Goal: Complete application form: Complete application form

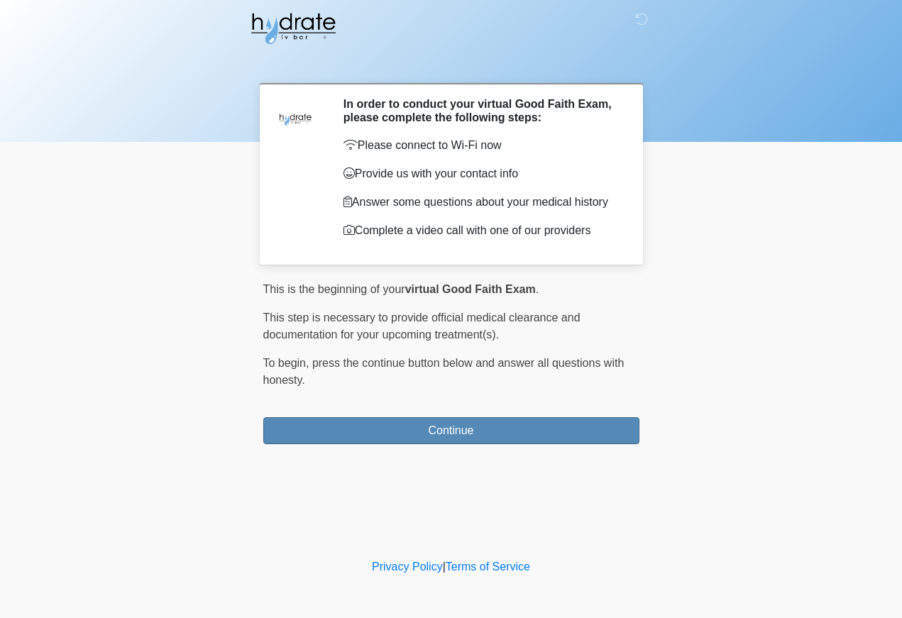
click at [486, 435] on button "Continue" at bounding box center [451, 431] width 376 height 27
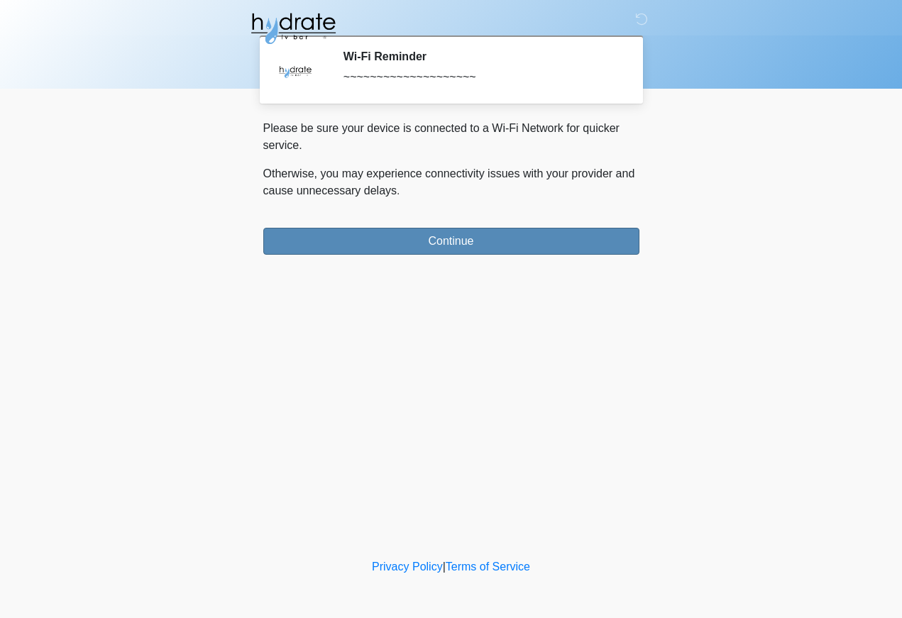
click at [475, 241] on button "Continue" at bounding box center [451, 241] width 376 height 27
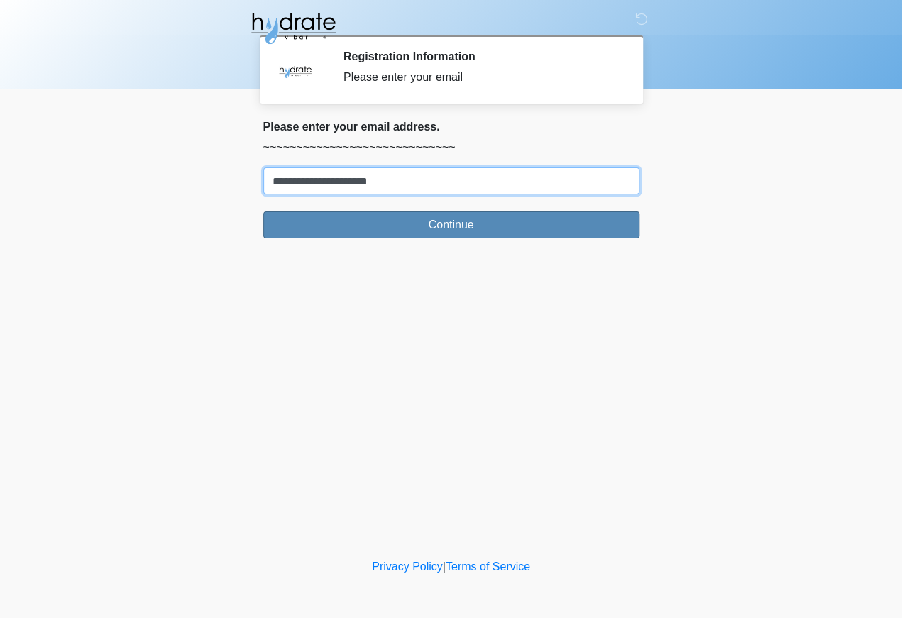
type input "**********"
click at [436, 224] on button "Continue" at bounding box center [451, 225] width 376 height 27
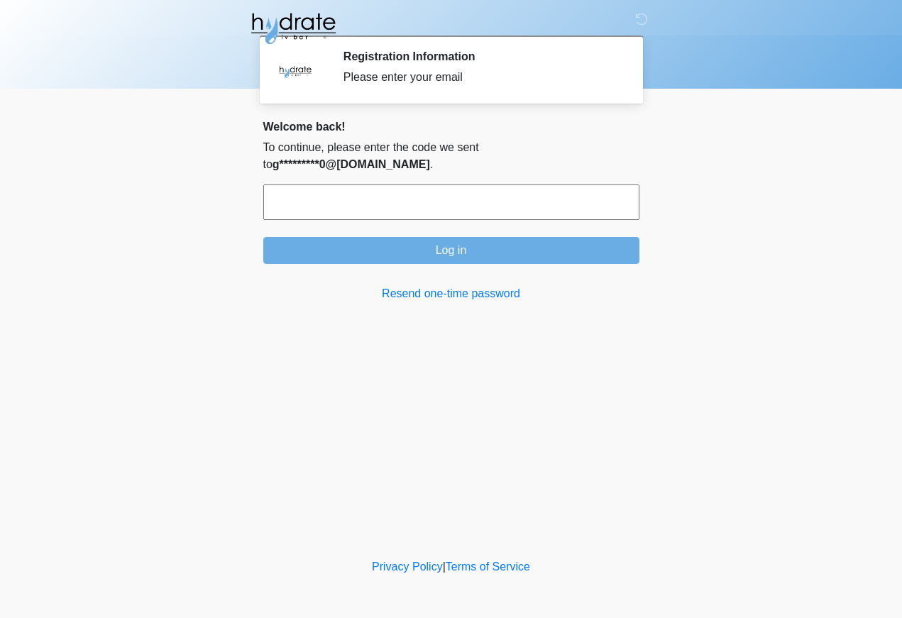
click at [433, 185] on input "text" at bounding box center [451, 203] width 376 height 36
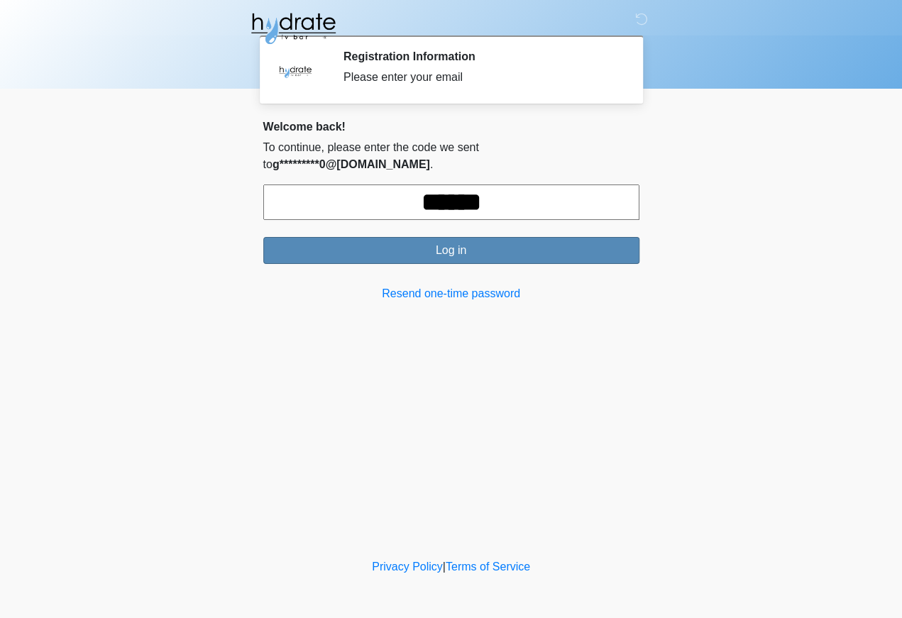
type input "******"
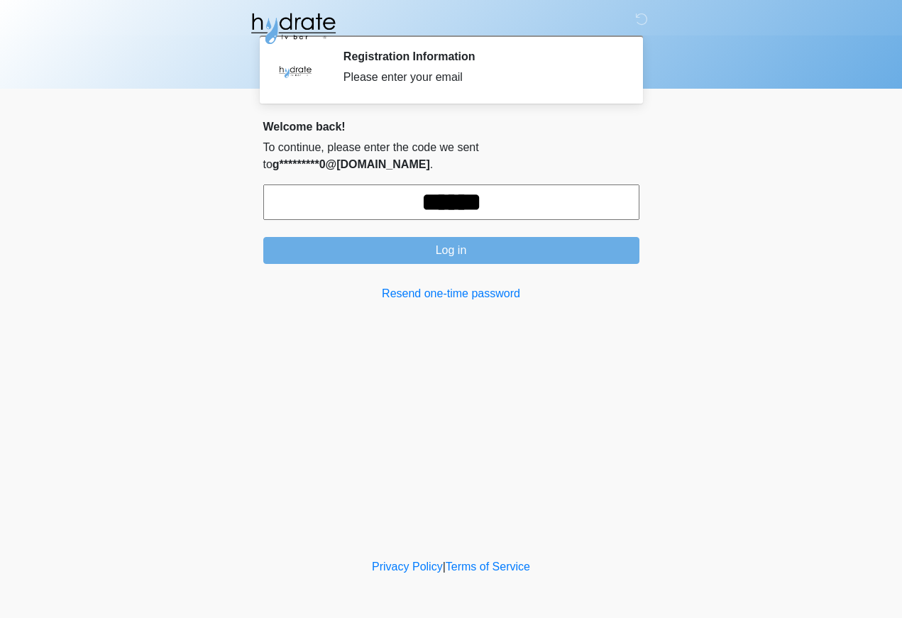
drag, startPoint x: 455, startPoint y: 233, endPoint x: 451, endPoint y: 217, distance: 16.2
click at [451, 217] on form "****** Log in" at bounding box center [451, 225] width 376 height 80
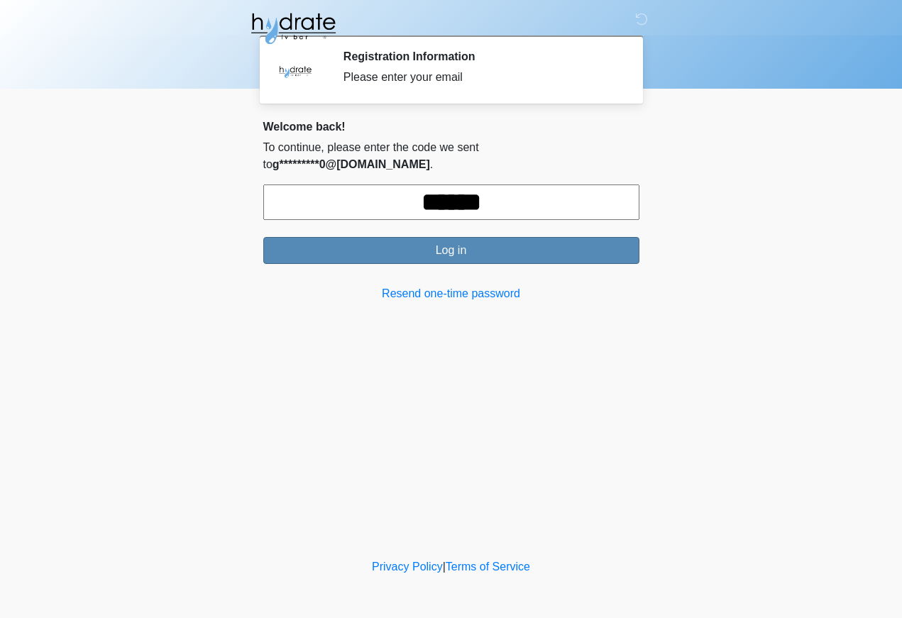
click at [452, 237] on button "Log in" at bounding box center [451, 250] width 376 height 27
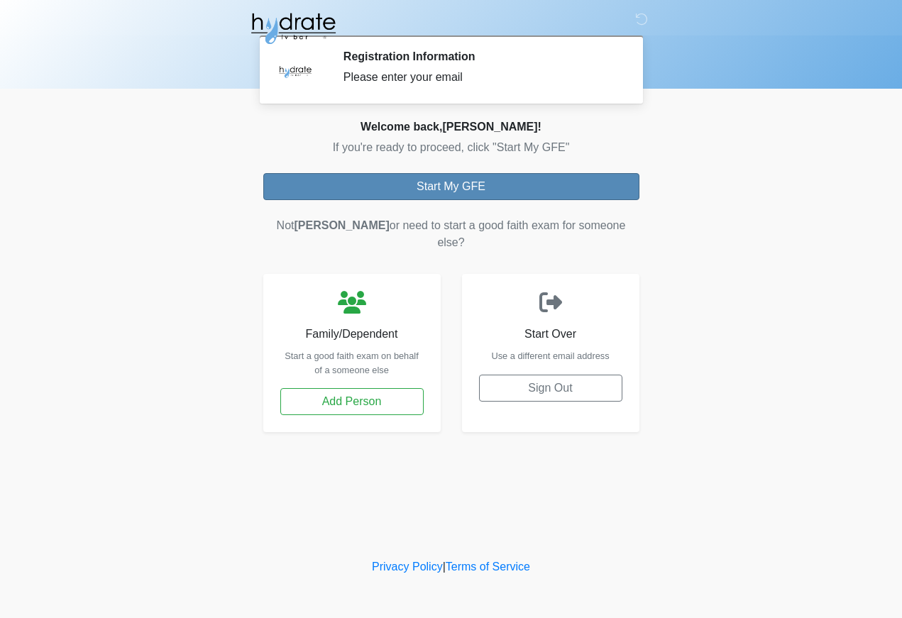
click at [452, 182] on button "Start My GFE" at bounding box center [451, 186] width 376 height 27
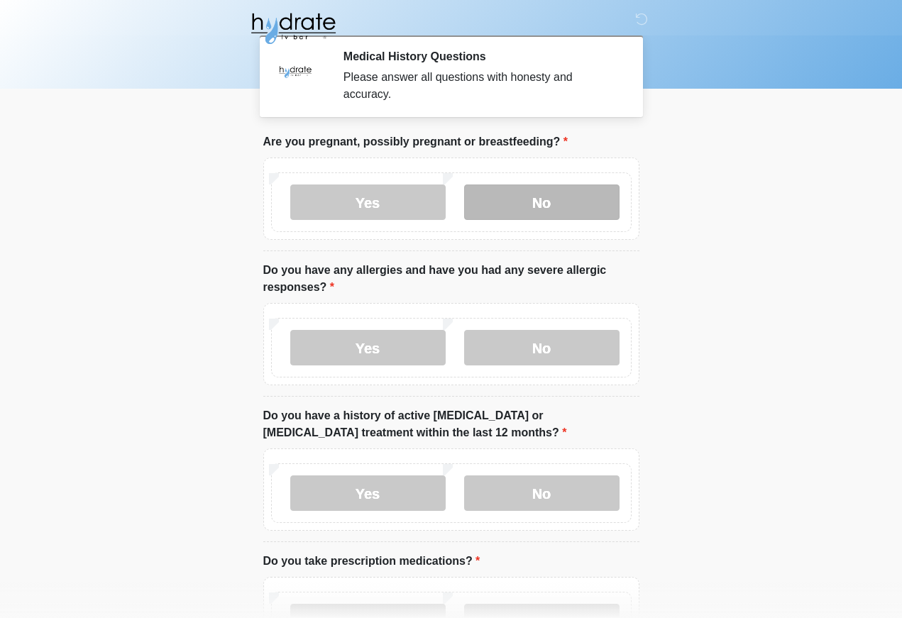
click at [552, 207] on label "No" at bounding box center [541, 203] width 155 height 36
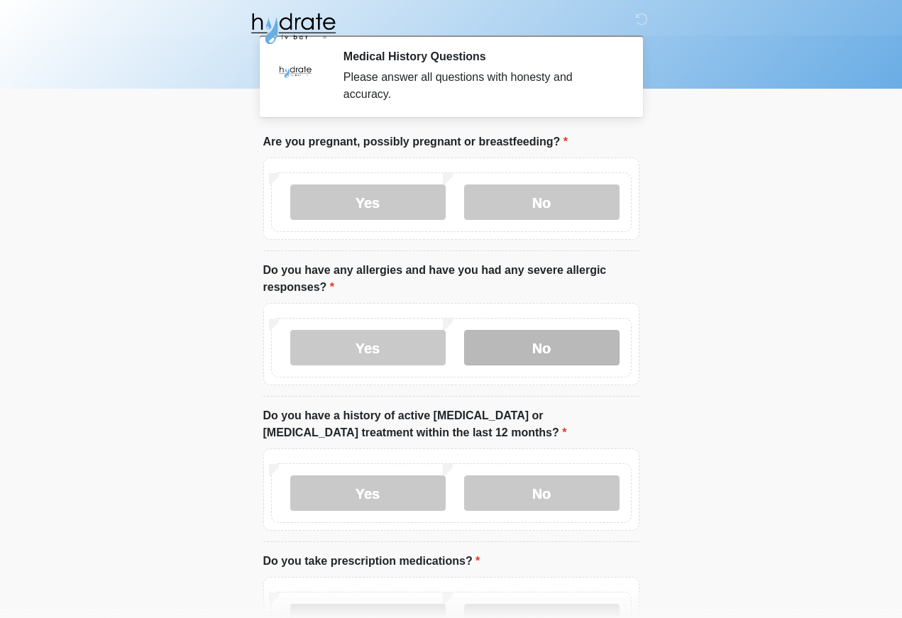
click at [538, 339] on label "No" at bounding box center [541, 348] width 155 height 36
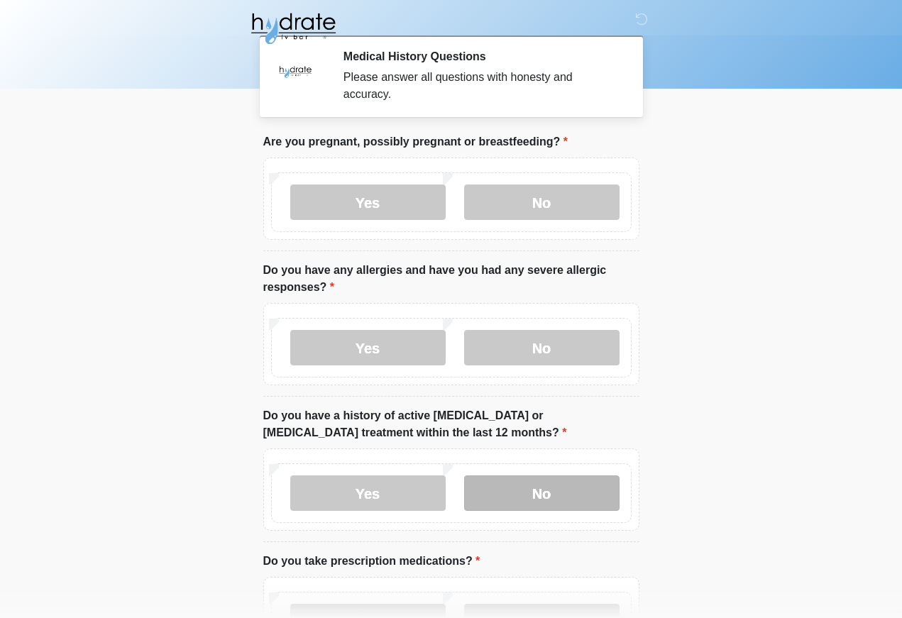
click at [550, 506] on label "No" at bounding box center [541, 494] width 155 height 36
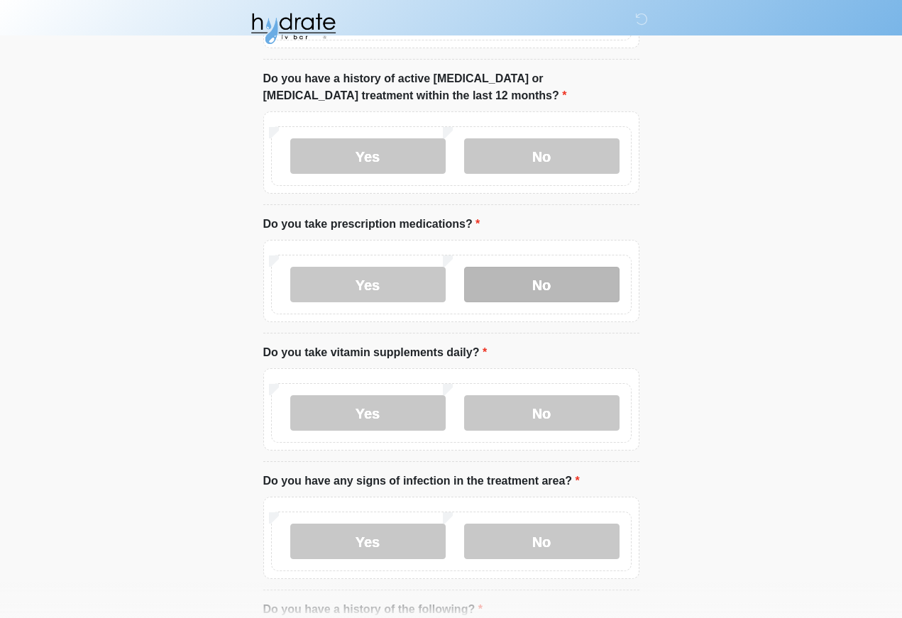
scroll to position [338, 0]
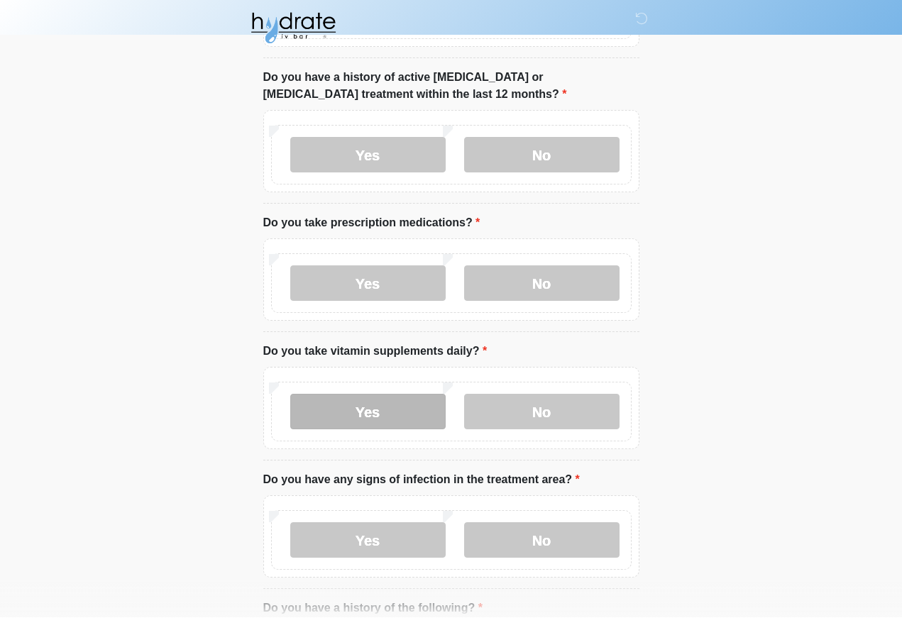
click at [378, 423] on label "Yes" at bounding box center [367, 413] width 155 height 36
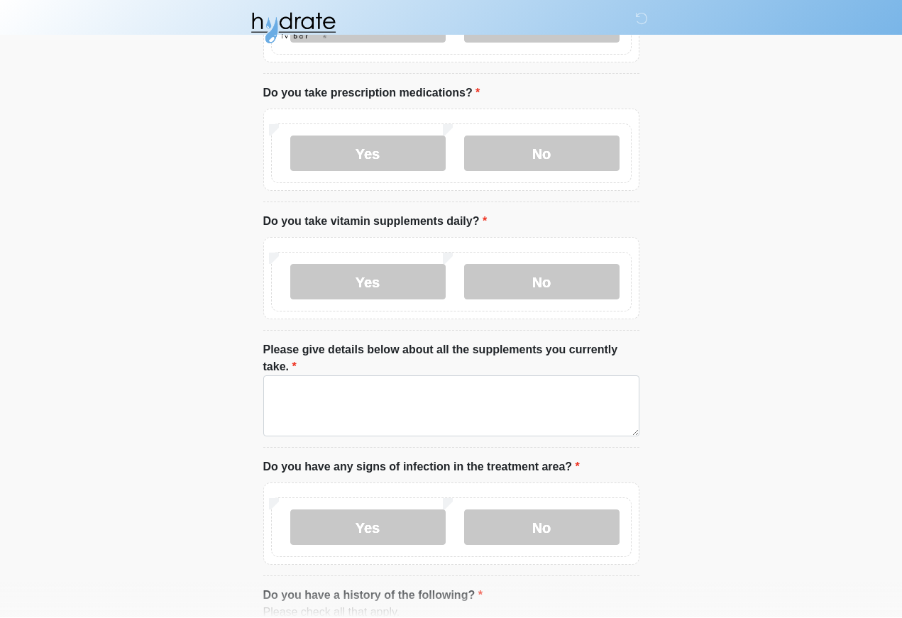
scroll to position [469, 0]
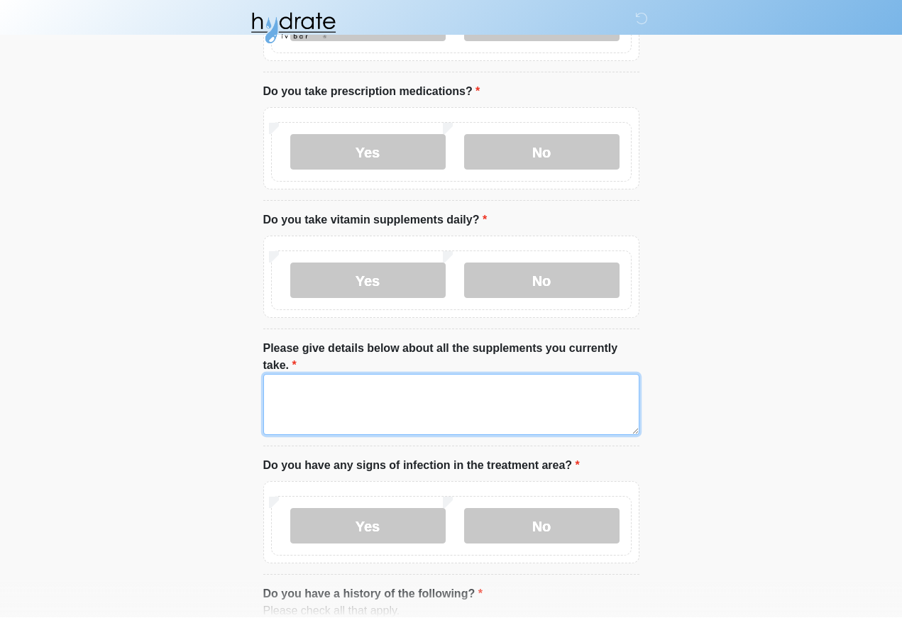
click at [273, 396] on textarea "Please give details below about all the supplements you currently take." at bounding box center [451, 405] width 376 height 61
type textarea "*"
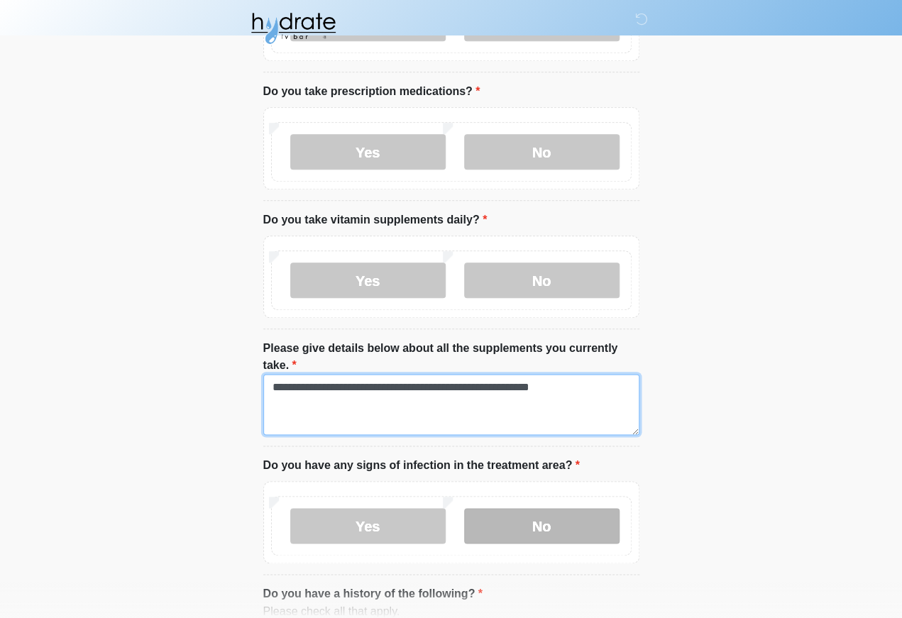
type textarea "**********"
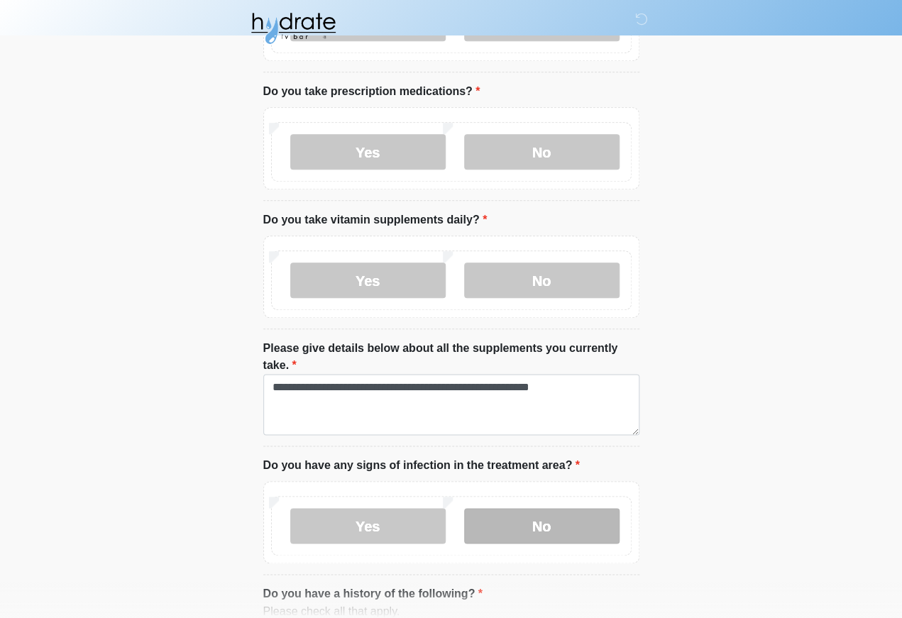
click at [547, 515] on label "No" at bounding box center [541, 527] width 155 height 36
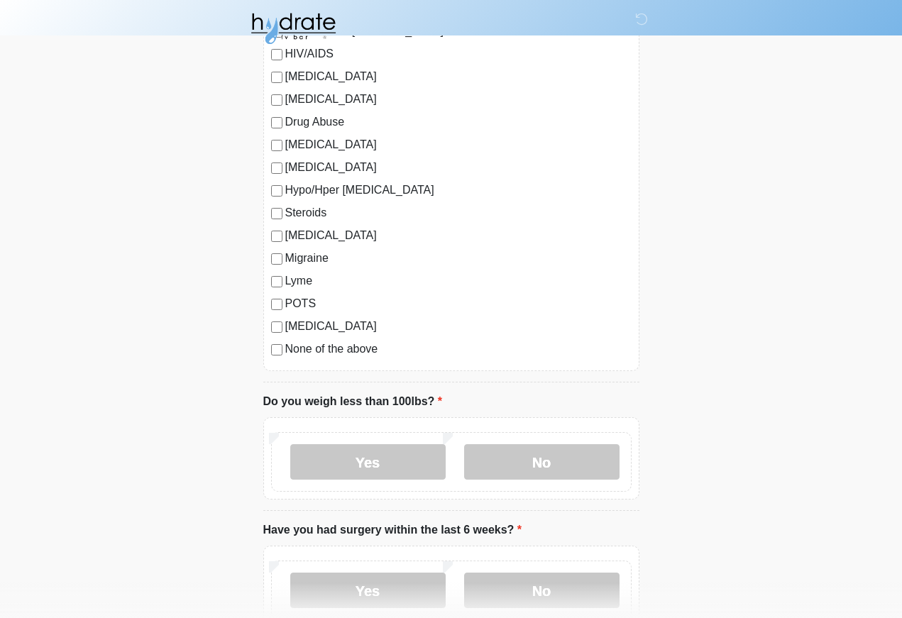
scroll to position [1492, 0]
click at [558, 467] on label "No" at bounding box center [541, 462] width 155 height 36
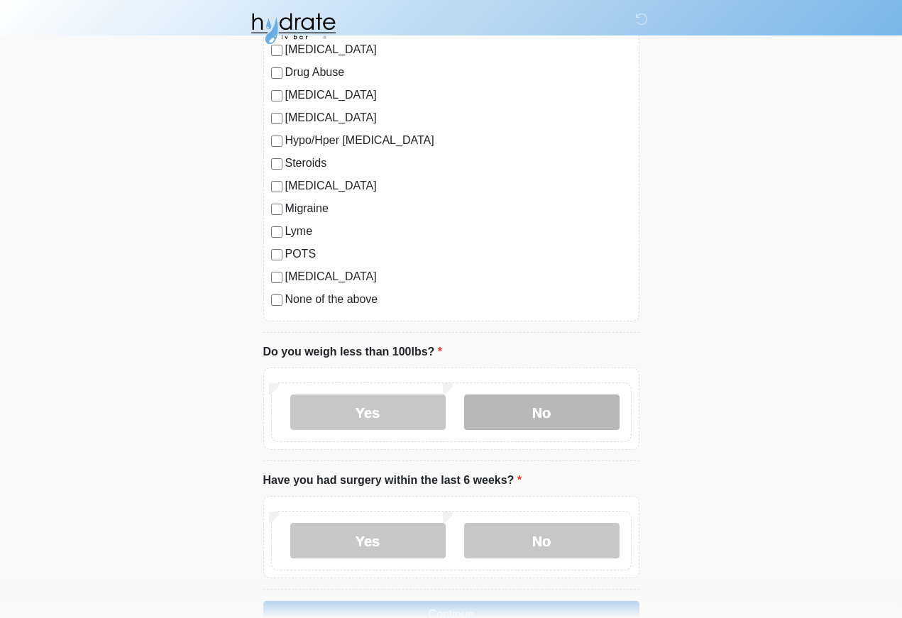
scroll to position [1598, 0]
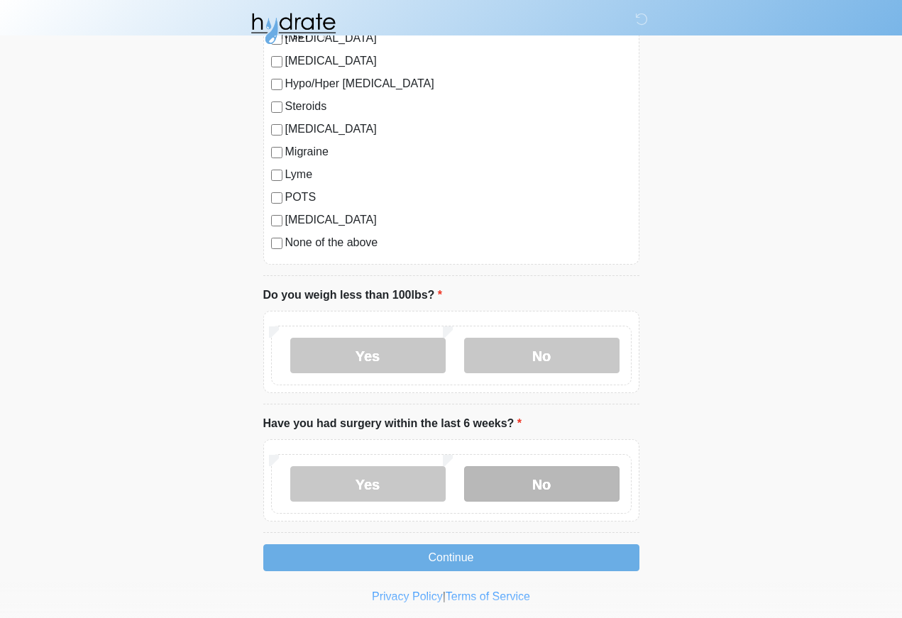
click at [549, 481] on label "No" at bounding box center [541, 484] width 155 height 36
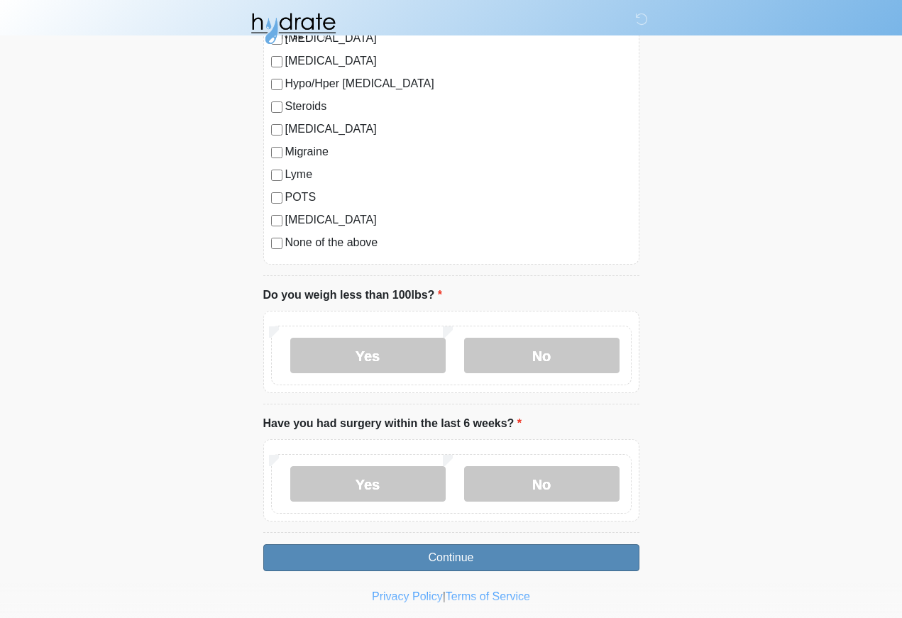
click at [477, 550] on button "Continue" at bounding box center [451, 558] width 376 height 27
click at [479, 550] on button "Continue" at bounding box center [451, 558] width 376 height 27
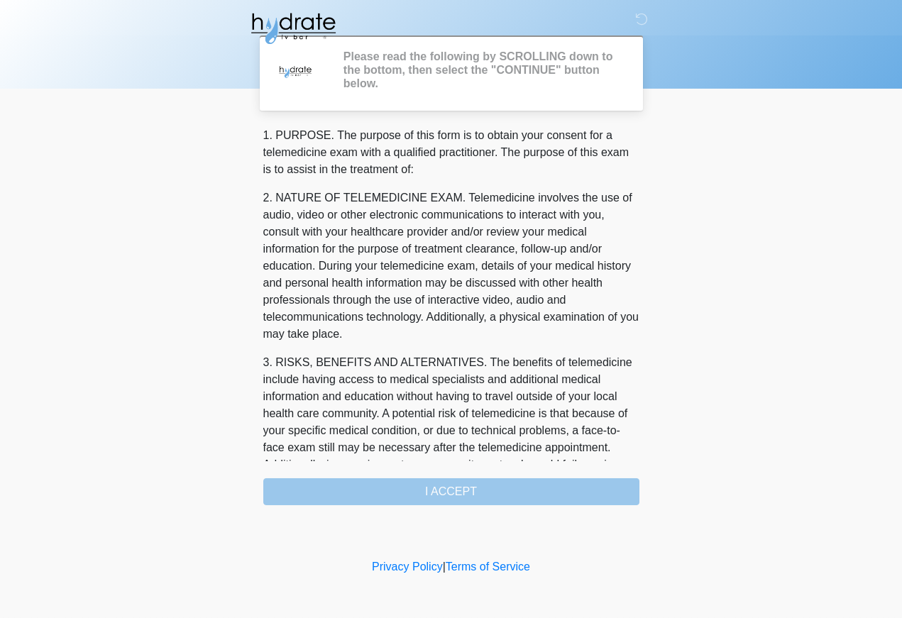
scroll to position [0, 0]
click at [489, 496] on div "1. PURPOSE. The purpose of this form is to obtain your consent for a telemedici…" at bounding box center [451, 316] width 376 height 378
click at [484, 495] on div "1. PURPOSE. The purpose of this form is to obtain your consent for a telemedici…" at bounding box center [451, 316] width 376 height 378
click at [439, 491] on div "1. PURPOSE. The purpose of this form is to obtain your consent for a telemedici…" at bounding box center [451, 316] width 376 height 378
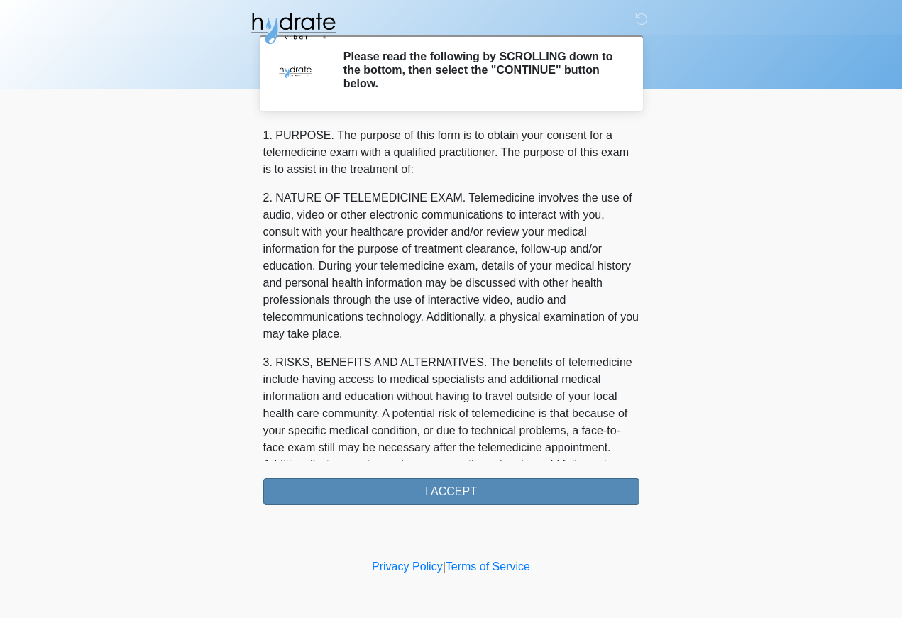
click at [484, 501] on button "I ACCEPT" at bounding box center [451, 492] width 376 height 27
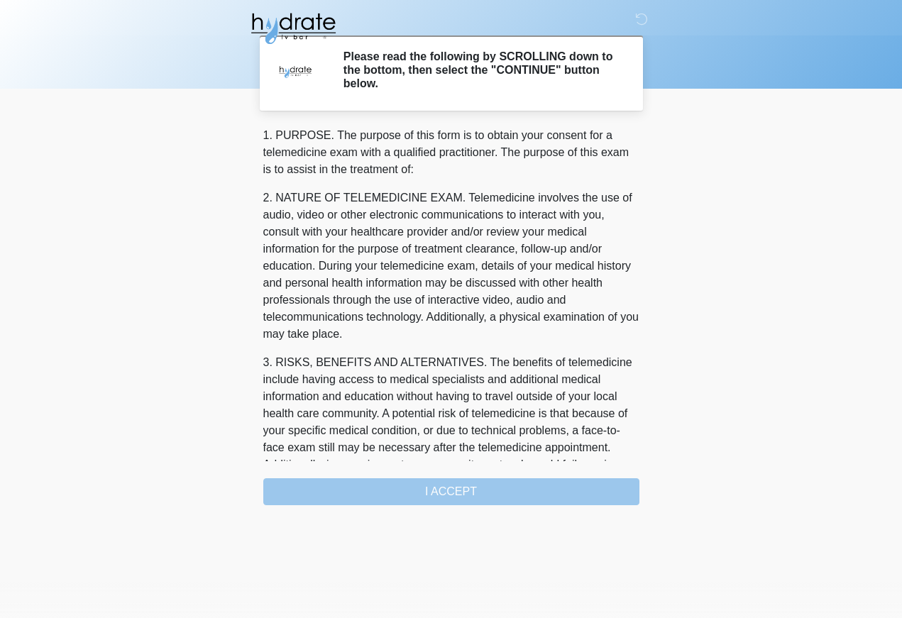
click at [496, 486] on div "‎ ‎ ‎ Please read the following by SCROLLING down to the bottom, then select th…" at bounding box center [452, 321] width 426 height 615
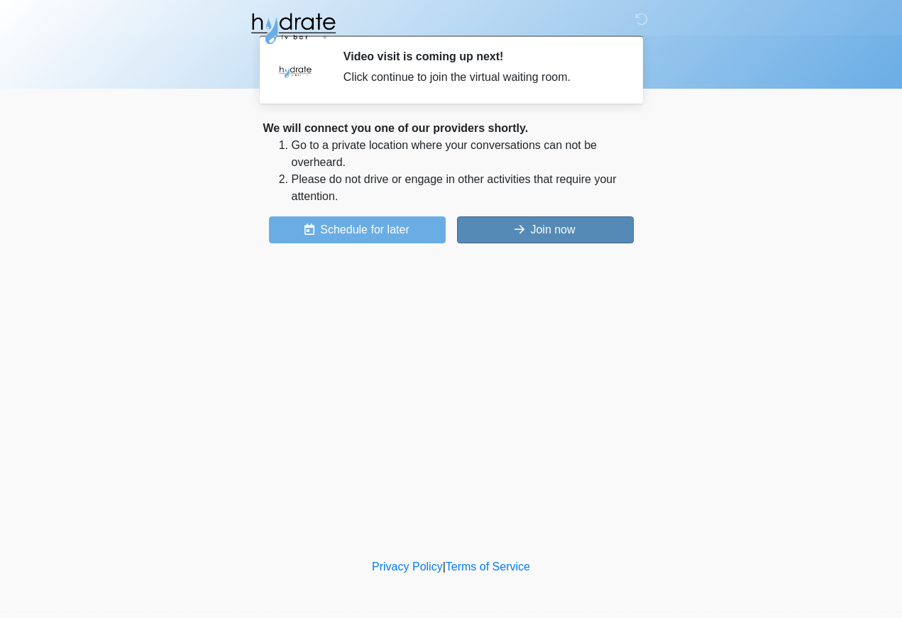
click at [581, 234] on button "Join now" at bounding box center [545, 230] width 177 height 27
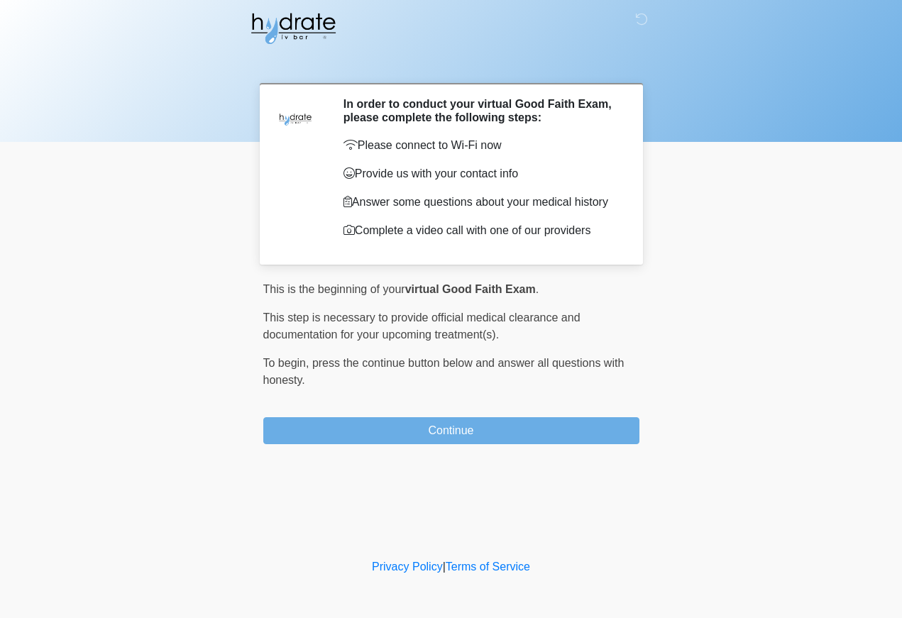
click at [488, 438] on button "Continue" at bounding box center [451, 431] width 376 height 27
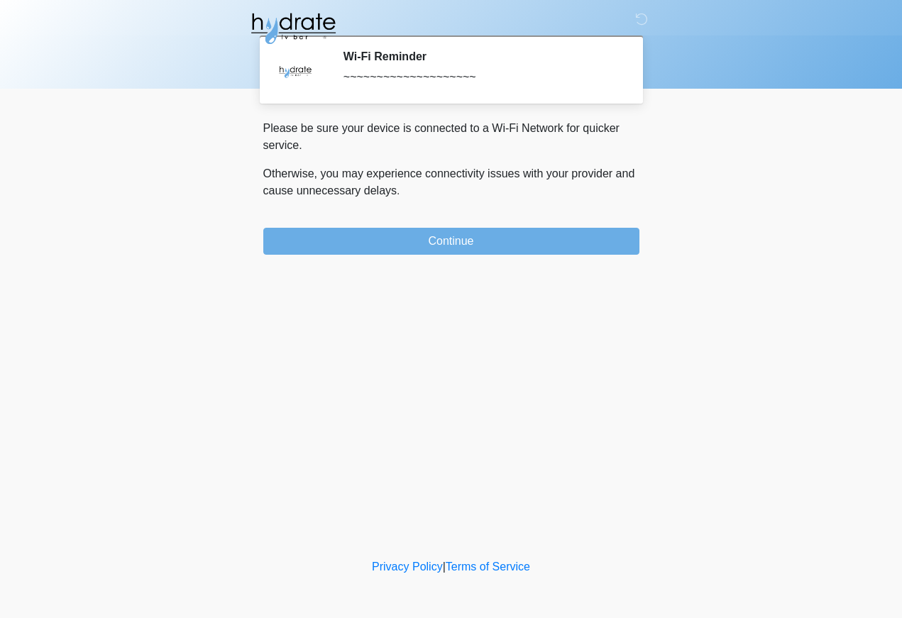
click at [457, 243] on button "Continue" at bounding box center [451, 241] width 376 height 27
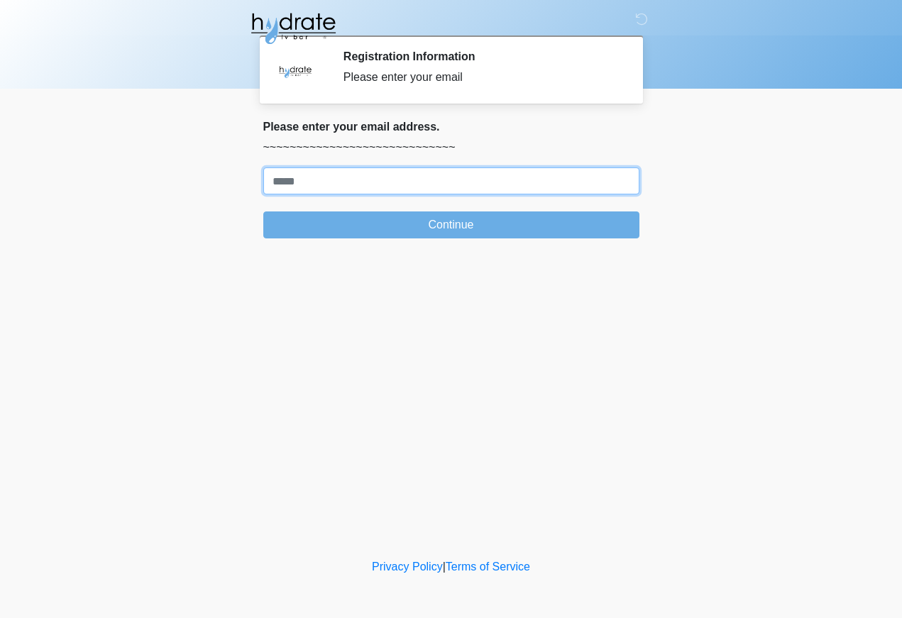
click at [450, 186] on input "Where should we email your treatment plan?" at bounding box center [451, 181] width 376 height 27
type input "***"
